Goal: Information Seeking & Learning: Learn about a topic

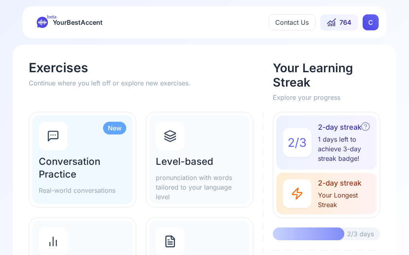
click at [215, 163] on h2 "Level-based" at bounding box center [199, 161] width 87 height 13
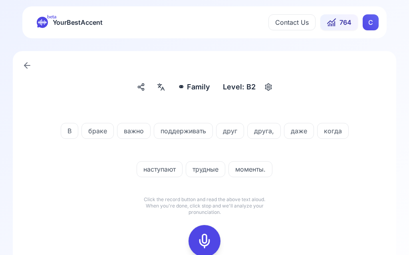
click at [206, 233] on div at bounding box center [204, 241] width 19 height 32
click at [202, 238] on icon at bounding box center [205, 241] width 16 height 16
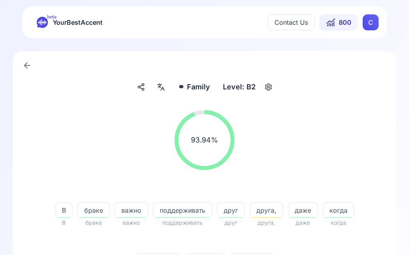
click at [270, 213] on span "друга," at bounding box center [266, 211] width 33 height 10
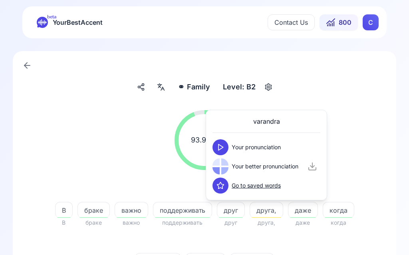
click at [227, 151] on button at bounding box center [221, 147] width 16 height 16
click at [223, 172] on button at bounding box center [221, 167] width 16 height 16
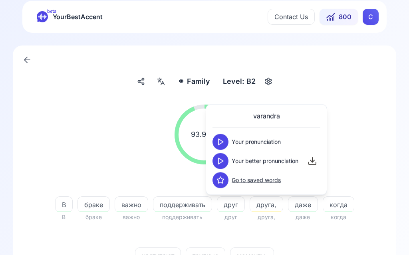
scroll to position [5, 0]
click at [256, 255] on span "моменты." at bounding box center [252, 257] width 43 height 10
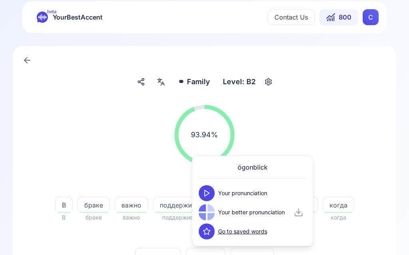
click at [213, 190] on button at bounding box center [207, 193] width 16 height 16
click at [210, 213] on icon at bounding box center [207, 213] width 8 height 8
click at [367, 118] on div "93.94 % 93.94 %" at bounding box center [204, 135] width 345 height 73
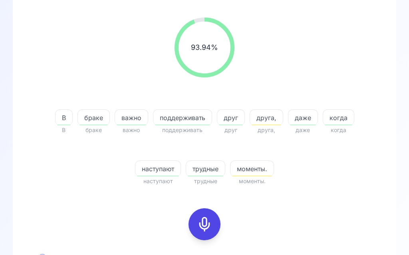
scroll to position [93, 0]
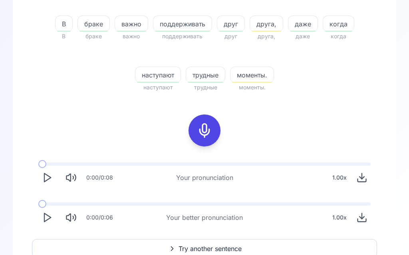
click at [53, 218] on button "Play" at bounding box center [47, 218] width 18 height 18
click at [217, 248] on span "Try another sentence" at bounding box center [210, 249] width 63 height 10
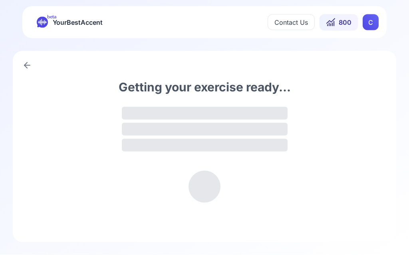
scroll to position [0, 0]
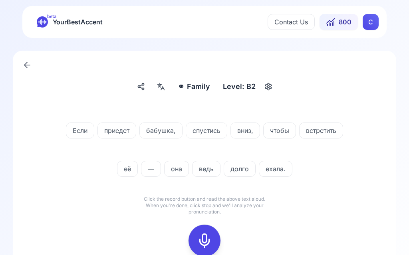
click at [166, 89] on icon at bounding box center [161, 87] width 10 height 8
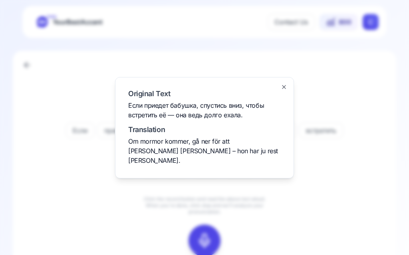
click at [346, 170] on div at bounding box center [204, 127] width 409 height 255
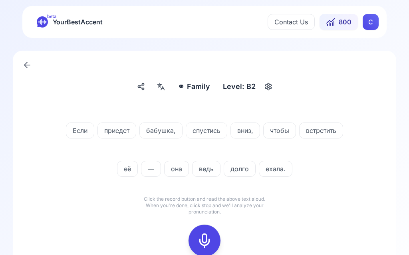
click at [208, 238] on icon at bounding box center [205, 241] width 16 height 16
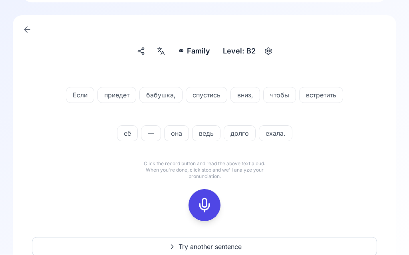
scroll to position [36, 0]
click at [207, 203] on icon at bounding box center [205, 205] width 16 height 16
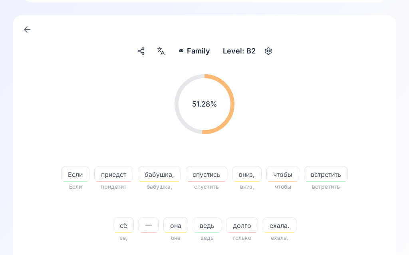
click at [121, 174] on span "приедет" at bounding box center [114, 175] width 38 height 10
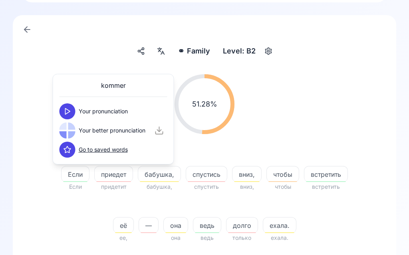
click at [70, 113] on icon at bounding box center [68, 111] width 8 height 8
click at [74, 130] on button at bounding box center [68, 131] width 16 height 16
click at [210, 177] on span "спустись" at bounding box center [206, 175] width 41 height 10
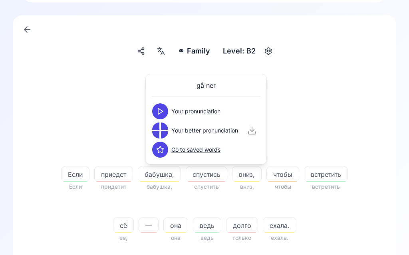
click at [164, 112] on icon at bounding box center [160, 111] width 8 height 8
click at [168, 133] on div at bounding box center [164, 134] width 7 height 7
click at [167, 131] on div at bounding box center [164, 134] width 7 height 7
click at [164, 131] on div at bounding box center [164, 134] width 7 height 7
click at [165, 131] on div at bounding box center [164, 134] width 7 height 7
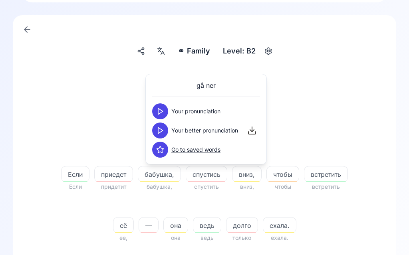
click at [167, 133] on button at bounding box center [160, 131] width 16 height 16
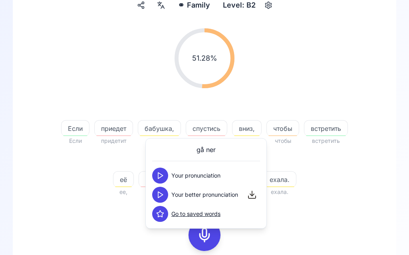
scroll to position [83, 0]
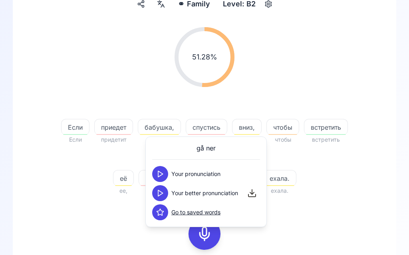
click at [338, 217] on div "51.28 % 51.28 % Если Если приедет придетит бабушка, бабушка, спустись спустить …" at bounding box center [204, 179] width 345 height 316
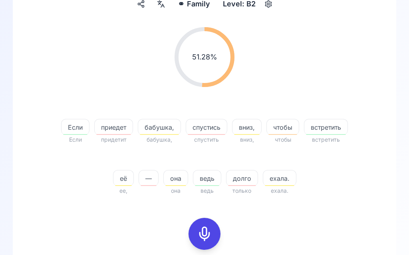
click at [126, 183] on span "её" at bounding box center [123, 179] width 20 height 10
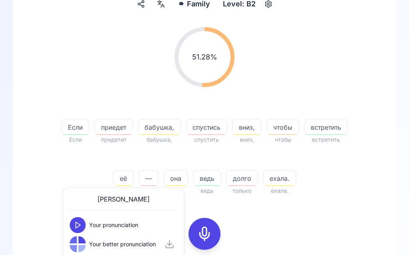
click at [81, 222] on icon at bounding box center [78, 225] width 8 height 8
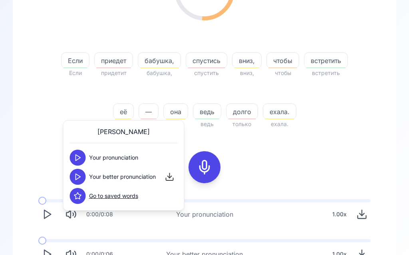
scroll to position [151, 0]
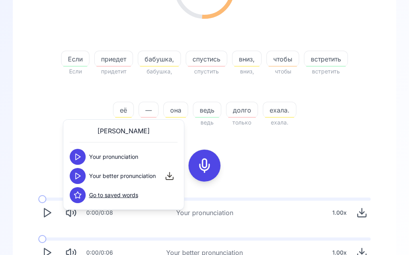
click at [84, 176] on button at bounding box center [78, 176] width 16 height 16
click at [248, 110] on span "долго" at bounding box center [242, 110] width 31 height 10
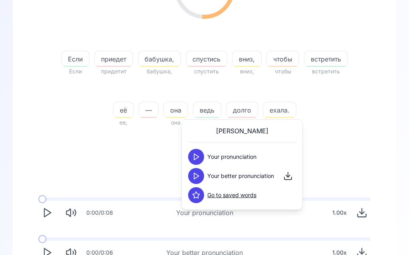
click at [197, 157] on icon at bounding box center [196, 157] width 8 height 8
click at [203, 175] on button at bounding box center [196, 176] width 16 height 16
click at [287, 111] on span "ехала." at bounding box center [279, 110] width 33 height 10
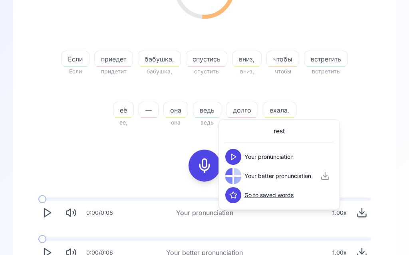
click at [242, 154] on div "Your pronunciation" at bounding box center [259, 157] width 68 height 16
click at [238, 155] on button at bounding box center [233, 157] width 16 height 16
click at [237, 177] on icon at bounding box center [233, 176] width 8 height 8
click at [394, 142] on div "⚭ Family Family Level: B2 51.28 % 51.28 % Если Если приедет придетит бабушка, б…" at bounding box center [205, 106] width 384 height 413
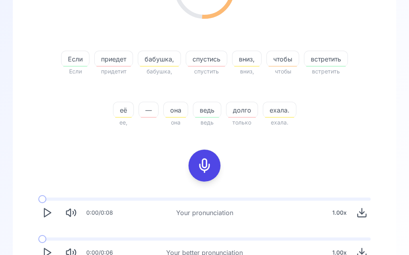
click at [210, 165] on rect at bounding box center [205, 166] width 12 height 12
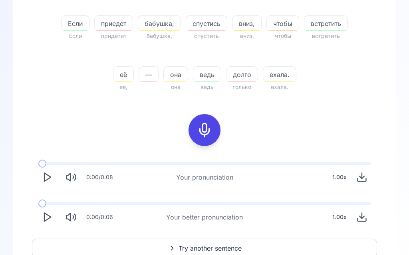
scroll to position [127, 0]
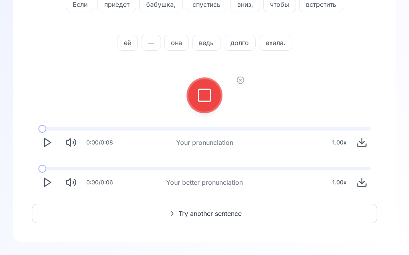
click at [208, 95] on icon at bounding box center [205, 95] width 16 height 16
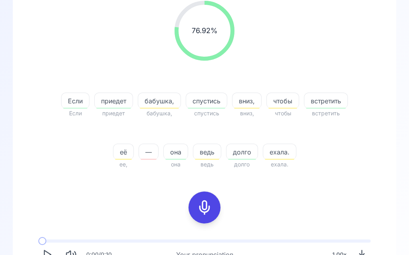
scroll to position [109, 0]
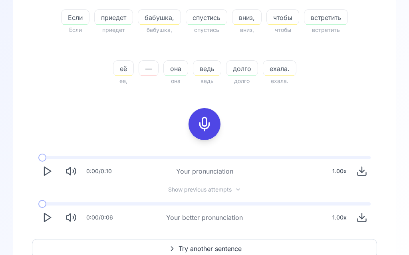
click at [50, 221] on icon "Play" at bounding box center [47, 218] width 11 height 11
click at [207, 123] on icon at bounding box center [205, 125] width 16 height 16
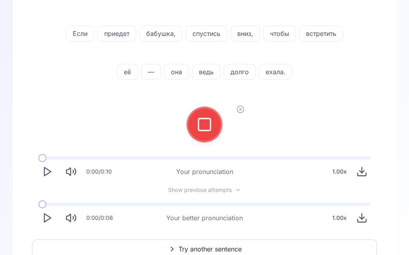
click at [203, 124] on icon at bounding box center [205, 125] width 16 height 16
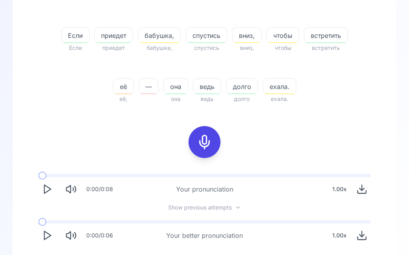
click at [52, 236] on icon "Play" at bounding box center [47, 236] width 11 height 11
click at [284, 88] on span "ехала." at bounding box center [279, 87] width 33 height 10
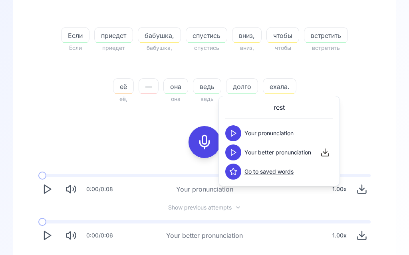
click at [233, 131] on icon at bounding box center [233, 133] width 8 height 8
click at [240, 154] on button at bounding box center [233, 153] width 16 height 16
click at [240, 133] on button at bounding box center [233, 133] width 16 height 16
click at [244, 150] on div "Your better pronunciation" at bounding box center [268, 153] width 86 height 16
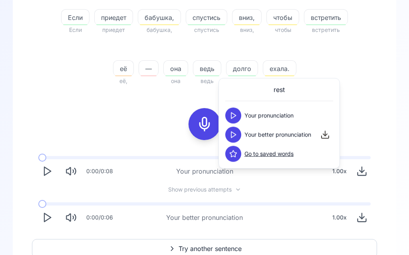
scroll to position [0, 0]
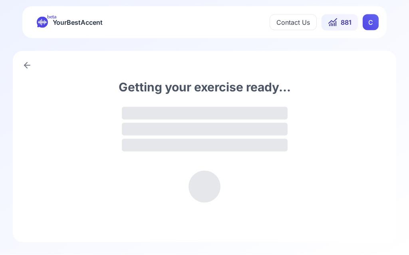
scroll to position [0, 0]
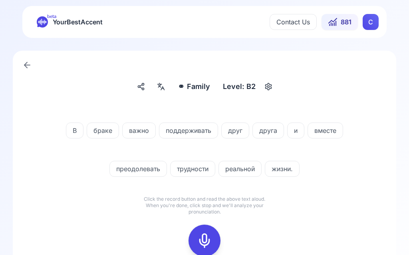
click at [165, 87] on icon at bounding box center [161, 87] width 10 height 8
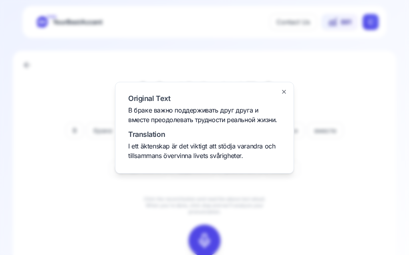
click at [354, 197] on div at bounding box center [204, 127] width 409 height 255
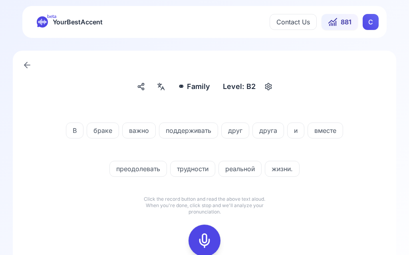
click at [164, 87] on icon at bounding box center [161, 87] width 10 height 8
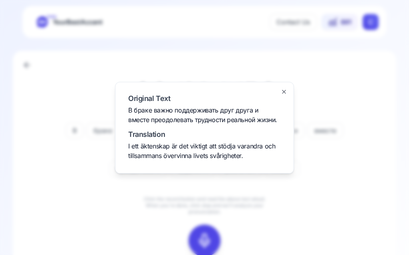
click at [367, 191] on div at bounding box center [204, 127] width 409 height 255
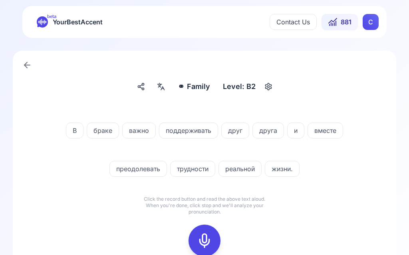
click at [208, 233] on div at bounding box center [204, 241] width 19 height 32
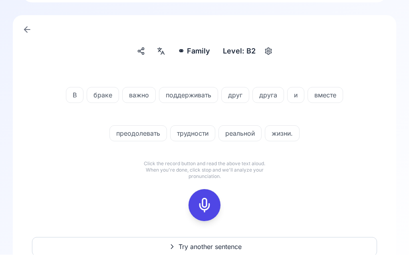
scroll to position [36, 0]
click at [207, 208] on icon at bounding box center [205, 205] width 16 height 16
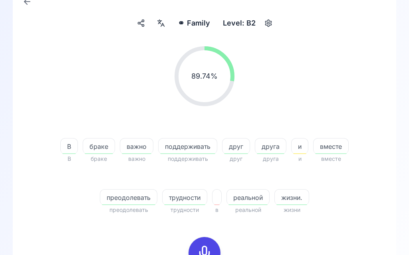
scroll to position [63, 0]
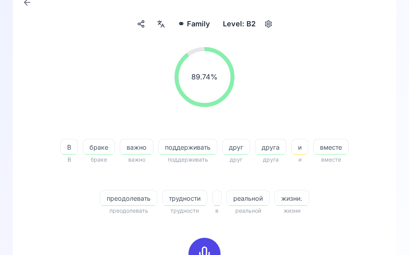
click at [305, 150] on span "и" at bounding box center [300, 148] width 16 height 10
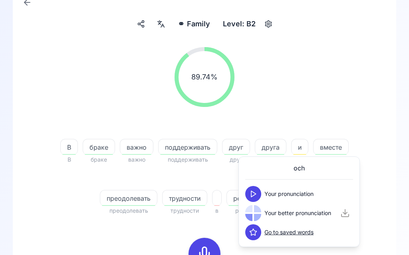
click at [260, 193] on button at bounding box center [253, 194] width 16 height 16
click at [259, 214] on button at bounding box center [253, 213] width 16 height 16
click at [258, 209] on button at bounding box center [253, 213] width 16 height 16
click at [360, 79] on div "89.74 % 89.74 %" at bounding box center [204, 77] width 345 height 73
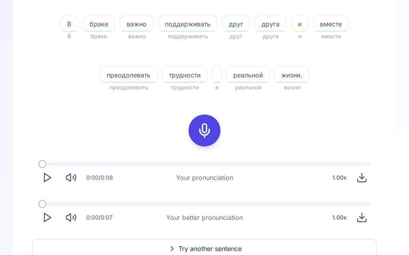
click at [52, 222] on icon "Play" at bounding box center [47, 218] width 11 height 11
click at [52, 220] on icon "Play" at bounding box center [47, 218] width 11 height 11
click at [213, 246] on span "Try another sentence" at bounding box center [210, 249] width 63 height 10
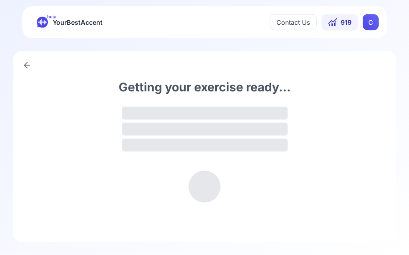
scroll to position [0, 0]
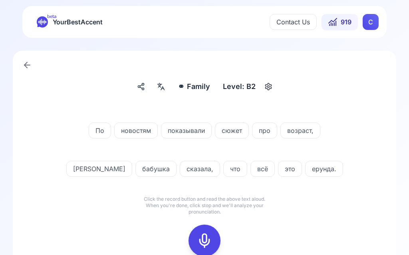
click at [209, 229] on div at bounding box center [204, 241] width 19 height 32
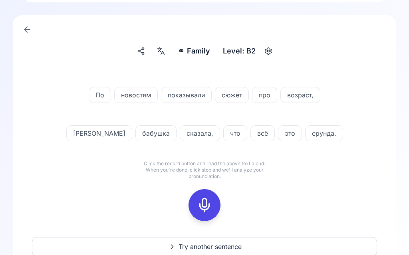
scroll to position [36, 0]
click at [206, 207] on icon at bounding box center [205, 205] width 16 height 16
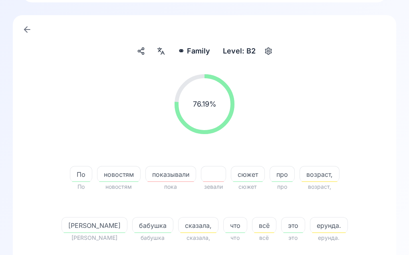
click at [170, 174] on span "показывали" at bounding box center [171, 175] width 50 height 10
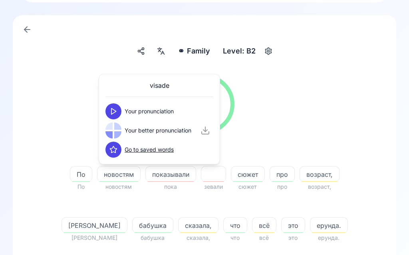
click at [120, 113] on button at bounding box center [113, 111] width 16 height 16
click at [120, 128] on button at bounding box center [113, 131] width 16 height 16
click at [316, 173] on span "возраст," at bounding box center [319, 175] width 39 height 10
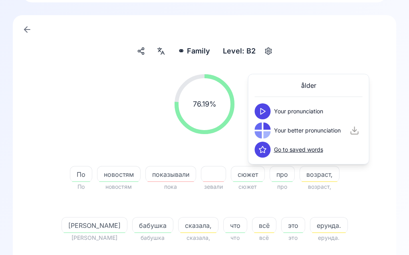
click at [270, 110] on button at bounding box center [263, 111] width 16 height 16
click at [270, 133] on button at bounding box center [263, 131] width 16 height 16
click at [265, 132] on icon at bounding box center [263, 131] width 8 height 8
click at [179, 225] on span "сказала," at bounding box center [199, 226] width 40 height 10
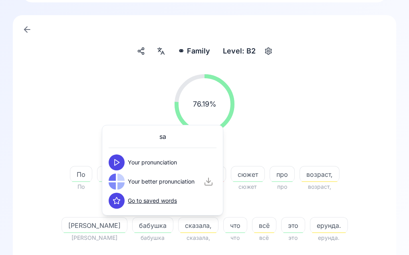
click at [124, 184] on div at bounding box center [120, 186] width 7 height 7
click at [121, 183] on div at bounding box center [120, 186] width 7 height 7
click at [129, 178] on span "Your better pronunciation" at bounding box center [161, 182] width 67 height 8
click at [121, 184] on button at bounding box center [117, 182] width 16 height 16
click at [310, 227] on span "ерунда." at bounding box center [328, 226] width 37 height 10
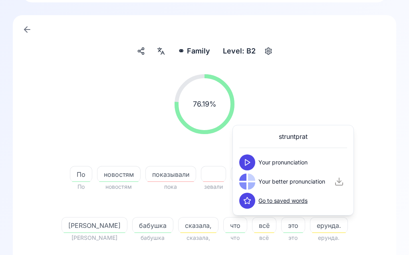
click at [252, 160] on button at bounding box center [247, 163] width 16 height 16
click at [257, 178] on div "Your better pronunciation" at bounding box center [282, 182] width 86 height 16
click at [254, 184] on button at bounding box center [247, 182] width 16 height 16
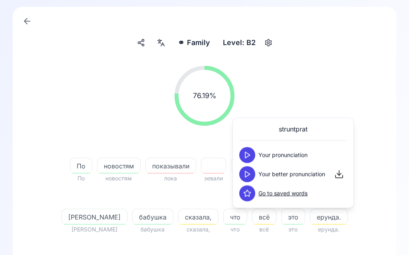
scroll to position [50, 0]
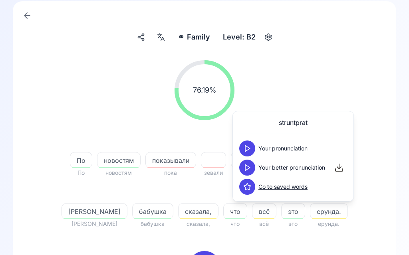
click at [345, 252] on div "76.19 % 76.19 % По По новостям новостям показывали пока зевали сюжет сюжет про …" at bounding box center [204, 212] width 345 height 316
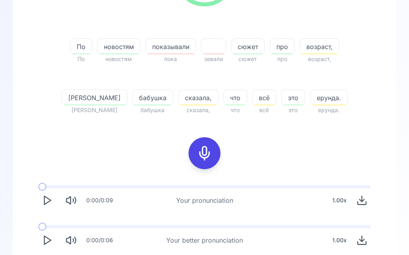
click at [51, 243] on icon "Play" at bounding box center [47, 240] width 11 height 11
click at [207, 153] on icon at bounding box center [205, 153] width 16 height 16
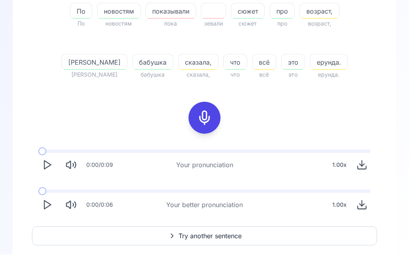
scroll to position [127, 0]
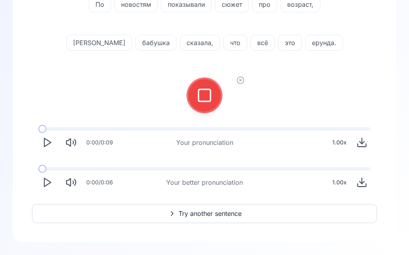
click at [204, 97] on icon at bounding box center [205, 95] width 16 height 16
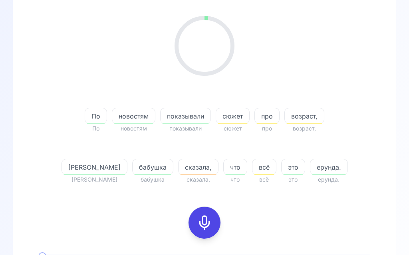
scroll to position [94, 0]
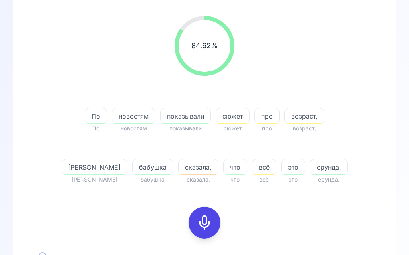
click at [179, 169] on span "сказала," at bounding box center [199, 168] width 40 height 10
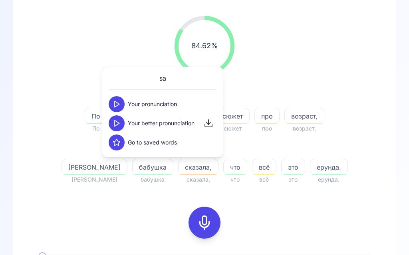
click at [121, 123] on button at bounding box center [117, 123] width 16 height 16
click at [341, 207] on div "84.62 % 84.62 % По По новостям новостям показывали показывали сюжет сюжет про п…" at bounding box center [204, 171] width 345 height 322
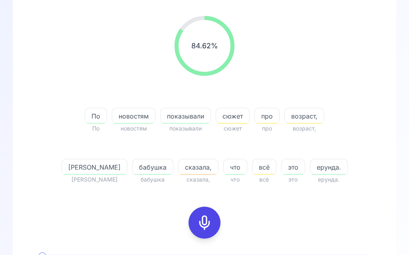
click at [225, 117] on span "сюжет" at bounding box center [232, 116] width 33 height 10
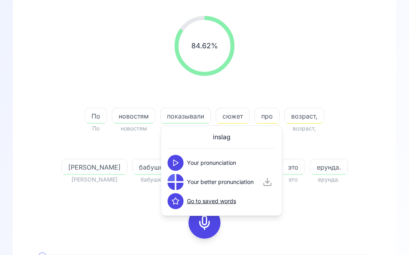
click at [182, 162] on button at bounding box center [176, 163] width 16 height 16
click at [180, 183] on div at bounding box center [180, 186] width 7 height 7
click at [180, 179] on button at bounding box center [176, 182] width 16 height 16
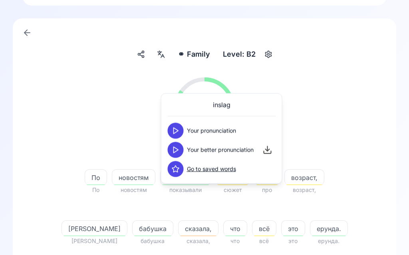
scroll to position [0, 0]
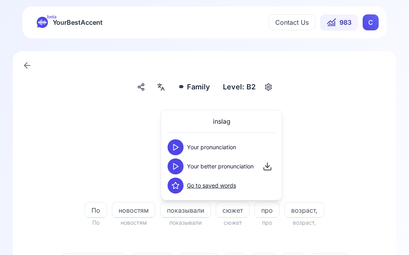
click at [168, 89] on div at bounding box center [161, 87] width 14 height 13
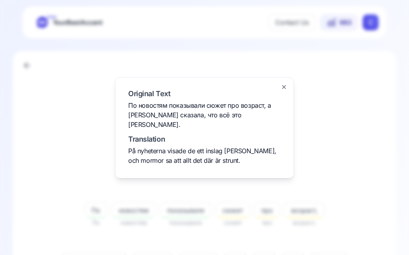
click at [379, 120] on div at bounding box center [204, 127] width 409 height 255
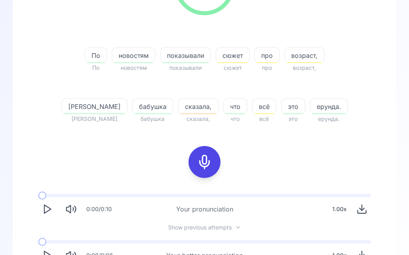
scroll to position [155, 0]
click at [52, 255] on icon "Play" at bounding box center [47, 255] width 11 height 11
click at [210, 162] on icon at bounding box center [205, 162] width 16 height 16
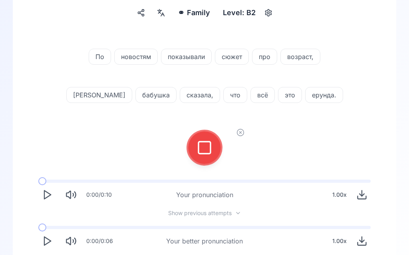
scroll to position [74, 0]
click at [208, 147] on icon at bounding box center [205, 148] width 16 height 16
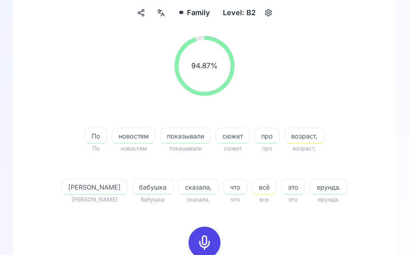
scroll to position [74, 0]
